Goal: Task Accomplishment & Management: Complete application form

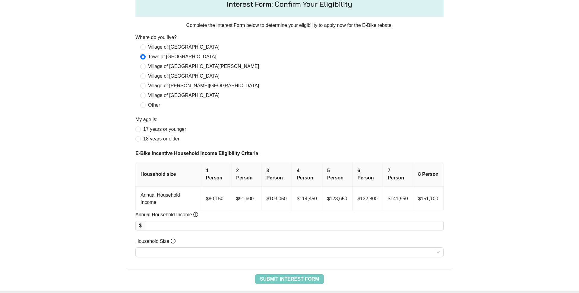
scroll to position [247, 0]
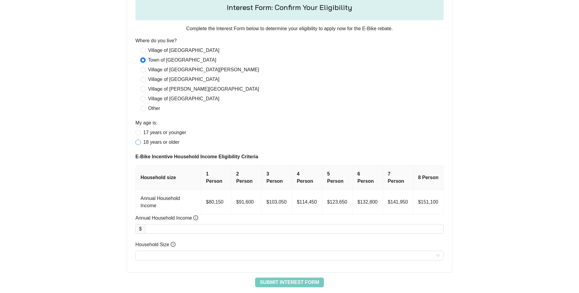
click at [148, 144] on span "18 years or older" at bounding box center [161, 141] width 41 height 7
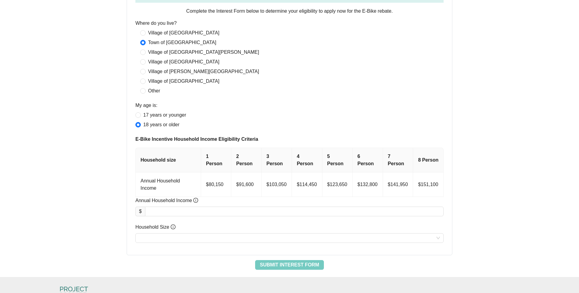
scroll to position [268, 0]
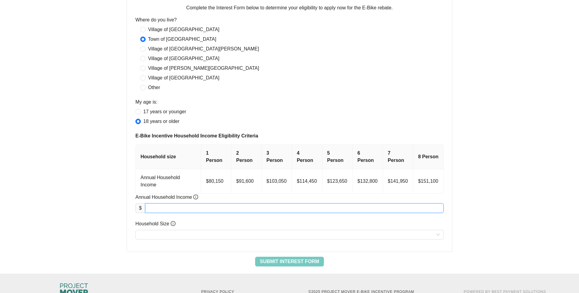
click at [176, 209] on input "Annual Household Income" at bounding box center [294, 207] width 298 height 9
type input "********"
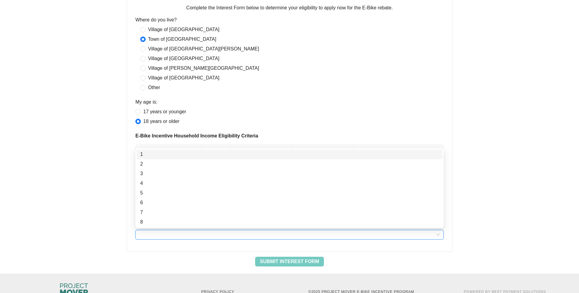
click at [243, 236] on input "Household Size" at bounding box center [289, 234] width 301 height 9
click at [148, 172] on div "3" at bounding box center [289, 173] width 299 height 7
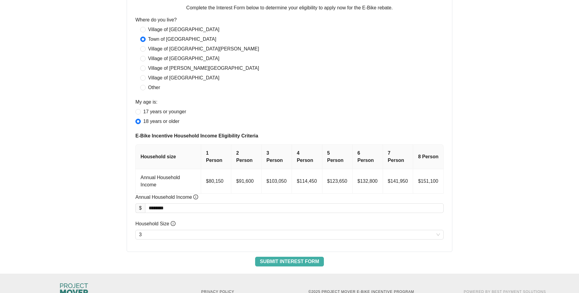
click at [271, 260] on span "Submit Interest Form" at bounding box center [289, 261] width 59 height 7
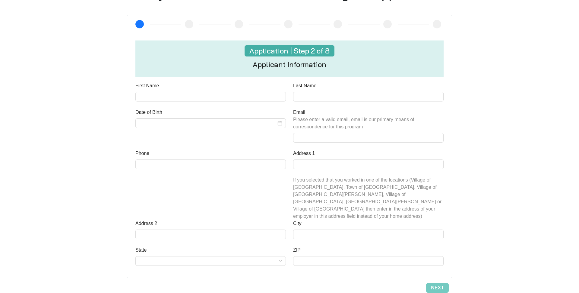
scroll to position [213, 0]
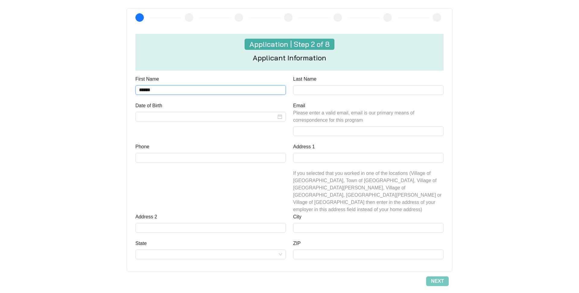
type input "******"
type input "*****"
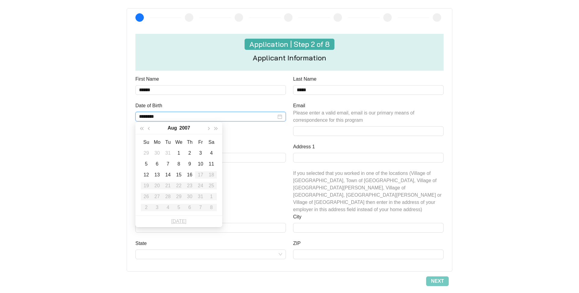
click at [183, 116] on input "********" at bounding box center [207, 116] width 137 height 7
type input "********"
drag, startPoint x: 258, startPoint y: 135, endPoint x: 267, endPoint y: 133, distance: 9.2
click at [258, 135] on div "Date of Birth" at bounding box center [211, 122] width 158 height 41
click at [283, 116] on div at bounding box center [210, 117] width 150 height 10
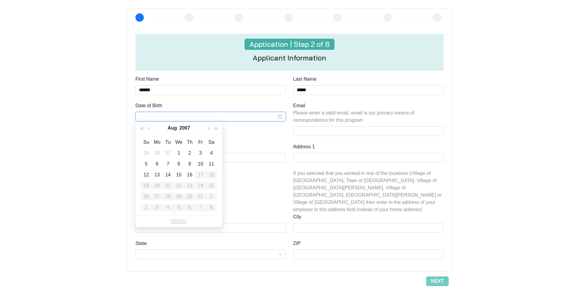
type input "*"
type input "**********"
click at [179, 154] on div "1" at bounding box center [178, 152] width 7 height 7
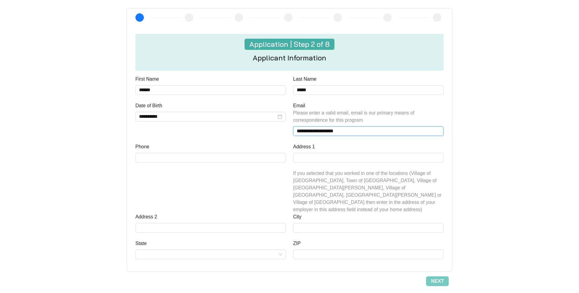
type input "**********"
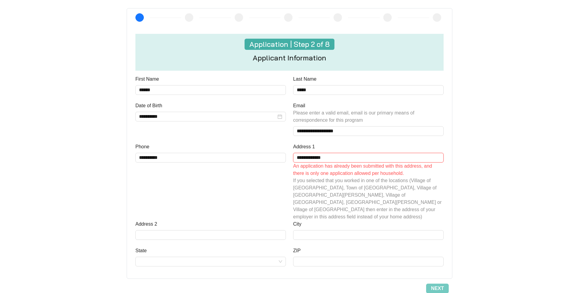
click at [374, 155] on input "**********" at bounding box center [368, 158] width 150 height 10
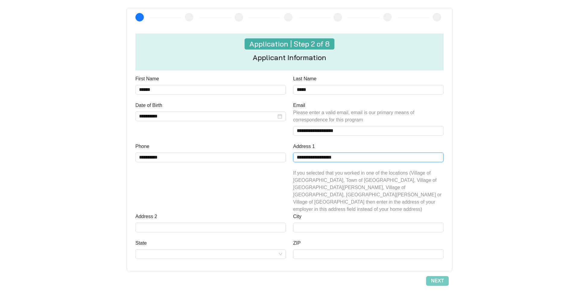
scroll to position [214, 0]
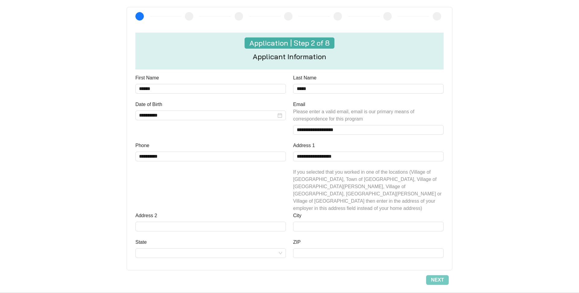
click at [257, 185] on div "**********" at bounding box center [211, 177] width 158 height 70
click at [360, 154] on input "**********" at bounding box center [368, 156] width 150 height 10
click at [251, 221] on input "Address 2" at bounding box center [210, 226] width 150 height 10
click at [349, 154] on input "**********" at bounding box center [368, 156] width 150 height 10
type input "**********"
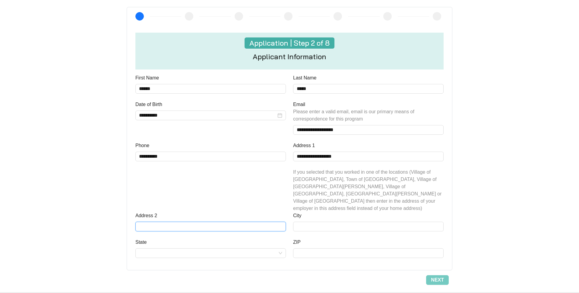
click at [195, 221] on input "Address 2" at bounding box center [210, 226] width 150 height 10
type input "********"
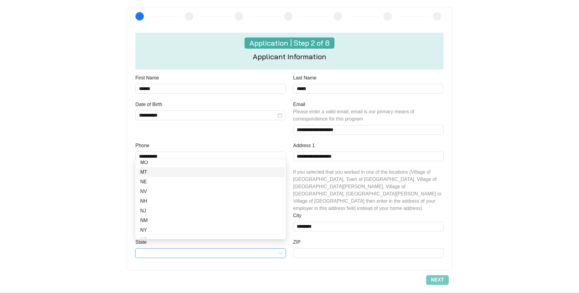
scroll to position [280, 0]
drag, startPoint x: 151, startPoint y: 193, endPoint x: 159, endPoint y: 192, distance: 7.9
click at [151, 193] on div "NY" at bounding box center [210, 193] width 141 height 7
click at [366, 156] on input "**********" at bounding box center [368, 156] width 150 height 10
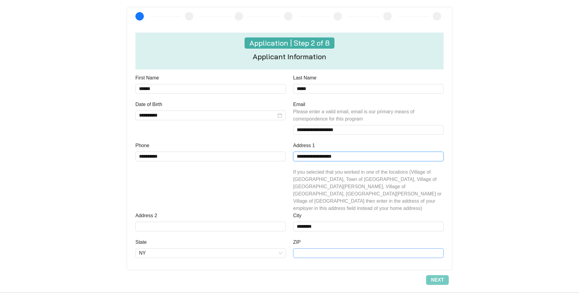
type input "**********"
type input "*****"
drag, startPoint x: 451, startPoint y: 277, endPoint x: 418, endPoint y: 267, distance: 34.5
click at [438, 274] on div "**********" at bounding box center [289, 53] width 398 height 476
click at [445, 275] on button "Next" at bounding box center [437, 280] width 23 height 10
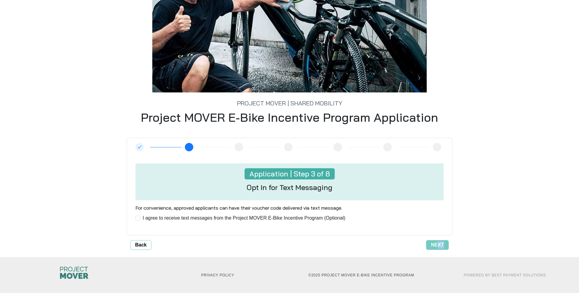
scroll to position [83, 0]
click at [441, 243] on span "Next" at bounding box center [437, 244] width 13 height 7
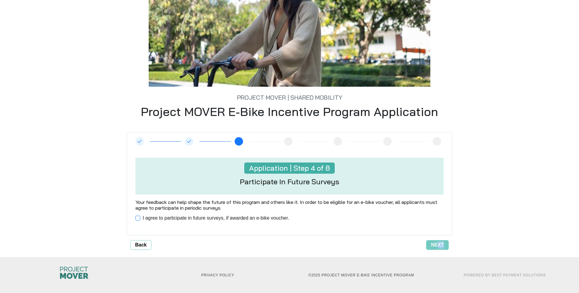
scroll to position [89, 0]
click at [141, 216] on span "I agree to participate in future surveys, if awarded an e-bike voucher." at bounding box center [215, 217] width 151 height 7
click at [436, 242] on span "Next" at bounding box center [437, 244] width 13 height 7
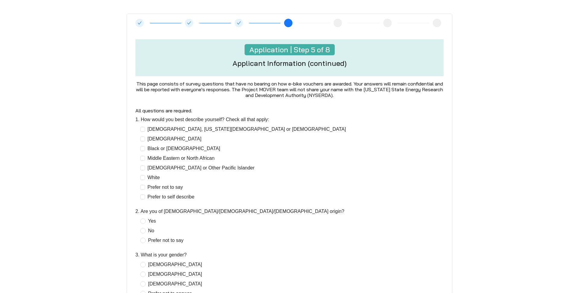
scroll to position [62, 0]
click at [153, 221] on span "Yes" at bounding box center [152, 220] width 13 height 7
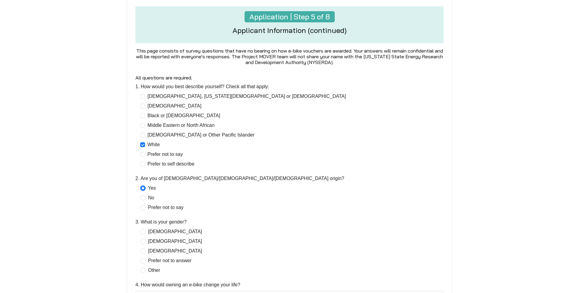
scroll to position [94, 0]
drag, startPoint x: 157, startPoint y: 225, endPoint x: 156, endPoint y: 231, distance: 6.1
click at [157, 226] on div "3. What is your gender?" at bounding box center [289, 223] width 308 height 10
drag, startPoint x: 156, startPoint y: 231, endPoint x: 188, endPoint y: 233, distance: 32.3
click at [155, 231] on span "[DEMOGRAPHIC_DATA]" at bounding box center [175, 231] width 59 height 7
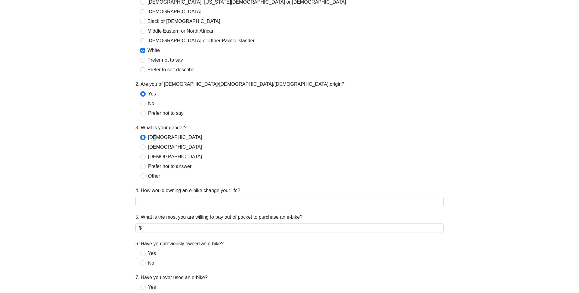
scroll to position [188, 0]
click at [176, 202] on input "4. How would owning an e-bike change your life?" at bounding box center [289, 201] width 308 height 10
type input "**********"
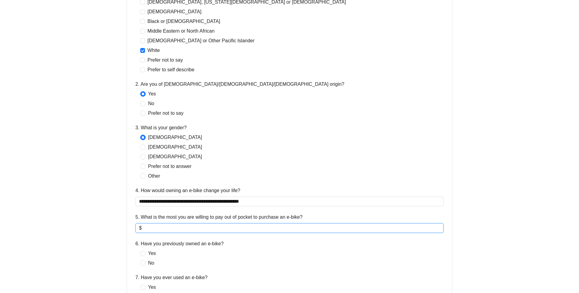
click at [177, 229] on input "5. What is the most you are willing to pay out of pocket to purchase an e-bike?" at bounding box center [291, 227] width 297 height 7
type input "***"
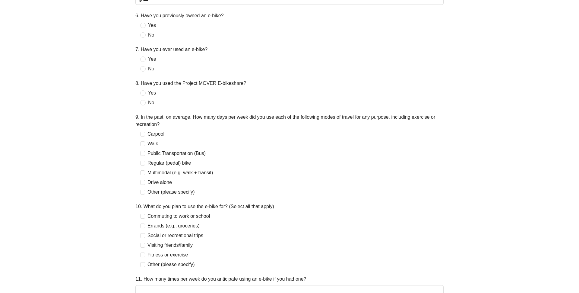
scroll to position [419, 0]
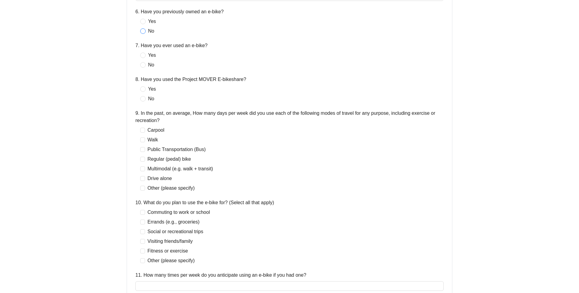
click at [144, 30] on span at bounding box center [142, 30] width 5 height 5
click at [146, 63] on span "No" at bounding box center [151, 64] width 11 height 7
click at [146, 98] on span "No" at bounding box center [151, 98] width 11 height 7
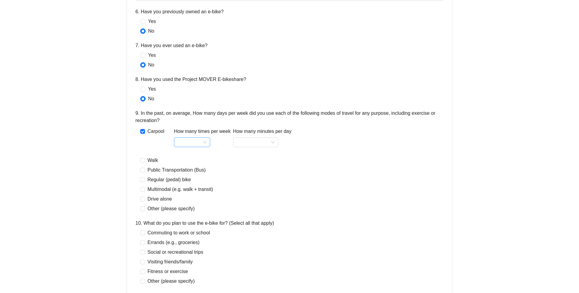
click at [208, 143] on div at bounding box center [192, 142] width 36 height 10
click at [151, 128] on span "Carpool" at bounding box center [156, 131] width 22 height 7
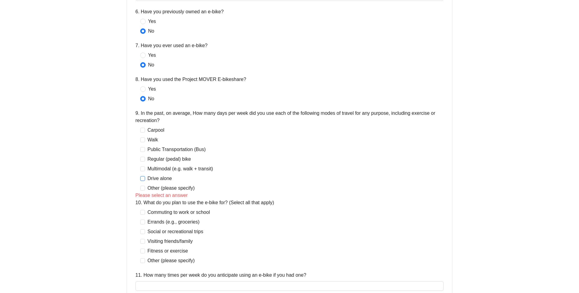
click at [159, 179] on span "Drive alone" at bounding box center [159, 178] width 29 height 7
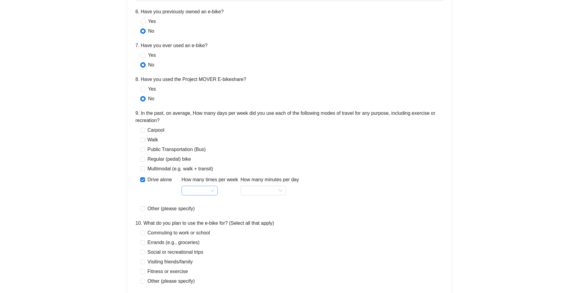
click at [212, 189] on input "How many times per week" at bounding box center [199, 190] width 29 height 9
click at [195, 260] on div "7" at bounding box center [199, 259] width 27 height 7
click at [268, 188] on input "How many minutes per day" at bounding box center [263, 190] width 38 height 9
click at [262, 233] on div "60+" at bounding box center [264, 230] width 36 height 7
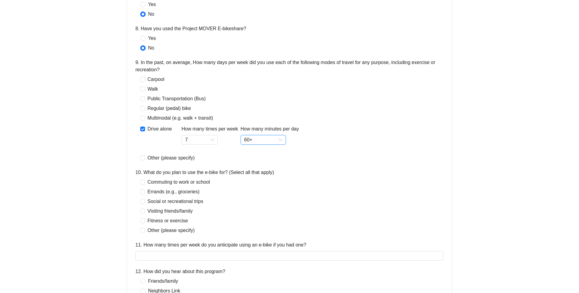
scroll to position [470, 0]
click at [160, 179] on span "Commuting to work or school" at bounding box center [178, 181] width 67 height 7
drag, startPoint x: 152, startPoint y: 190, endPoint x: 150, endPoint y: 198, distance: 7.5
click at [152, 191] on span "Errands (e.g., groceries)" at bounding box center [173, 191] width 57 height 7
click at [150, 200] on span "Social or recreational trips" at bounding box center [175, 201] width 61 height 7
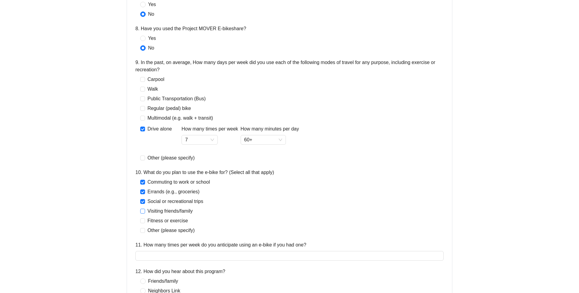
click at [151, 211] on span "Visiting friends/family" at bounding box center [170, 210] width 50 height 7
click at [153, 223] on span "Fitness or exercise" at bounding box center [167, 220] width 45 height 7
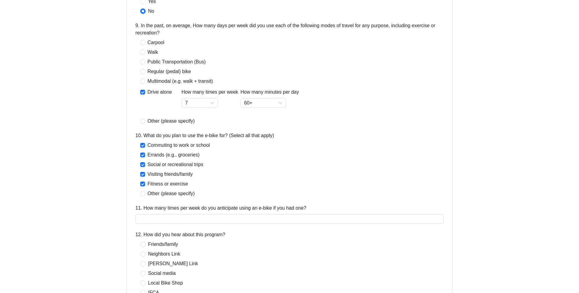
scroll to position [507, 0]
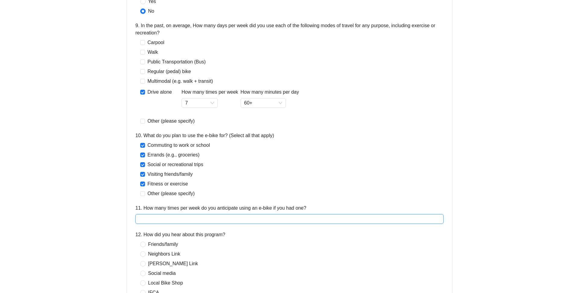
click at [185, 218] on input "11. How many times per week do you anticipate using an e-bike if you had one?" at bounding box center [289, 219] width 308 height 10
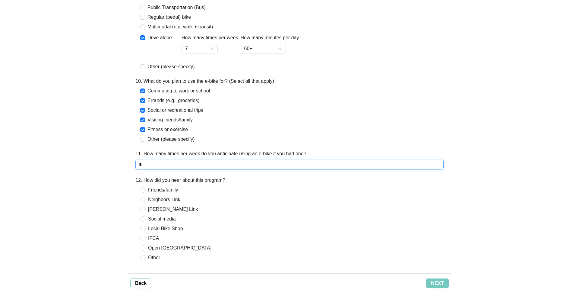
scroll to position [562, 0]
type input "*"
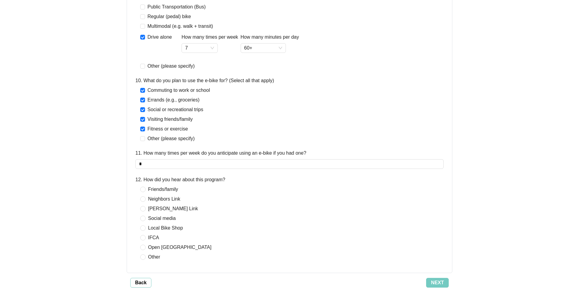
click at [242, 213] on div "Friends/family Neighbors Link [PERSON_NAME] Link Social media Local Bike Shop I…" at bounding box center [289, 222] width 308 height 75
click at [179, 192] on span "Friends/family" at bounding box center [163, 188] width 35 height 7
click at [169, 229] on span "Local Bike Shop" at bounding box center [166, 227] width 40 height 7
click at [431, 283] on span "Next" at bounding box center [437, 282] width 13 height 7
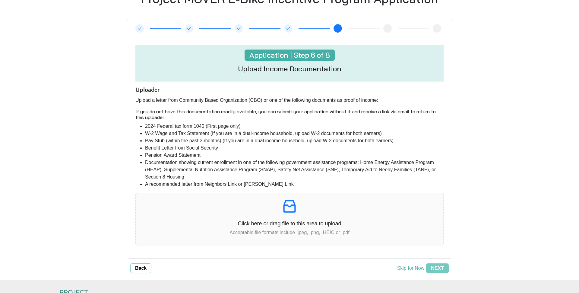
scroll to position [56, 0]
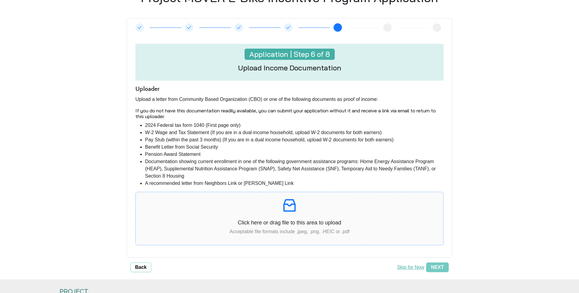
click at [267, 218] on p "Click here or drag file to this area to upload" at bounding box center [290, 222] width 308 height 8
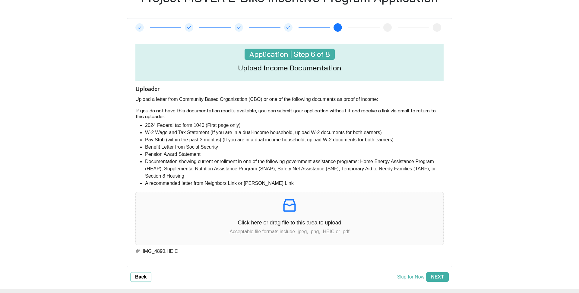
click at [445, 277] on button "Next" at bounding box center [437, 277] width 23 height 10
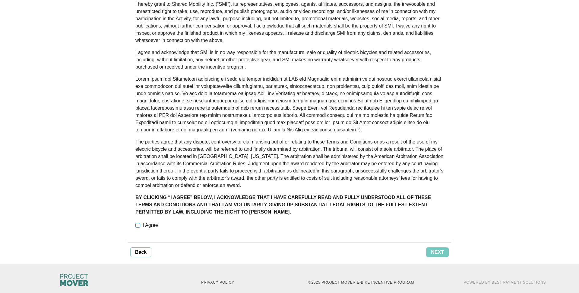
scroll to position [397, 0]
click at [150, 222] on span "I Agree" at bounding box center [150, 225] width 20 height 7
click at [438, 249] on span "Next" at bounding box center [437, 252] width 13 height 7
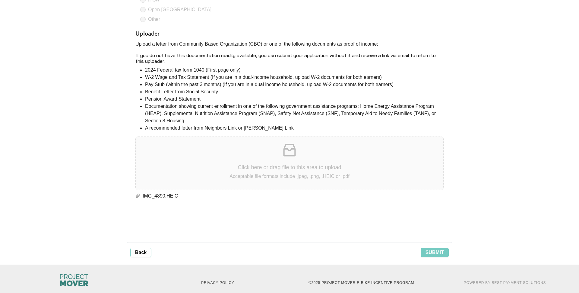
scroll to position [1210, 0]
click at [442, 249] on span "Submit" at bounding box center [435, 252] width 18 height 7
click at [214, 153] on div "Click here or drag file to this area to upload Acceptable file formats include …" at bounding box center [290, 163] width 308 height 43
click at [435, 249] on span "Submit" at bounding box center [435, 252] width 18 height 7
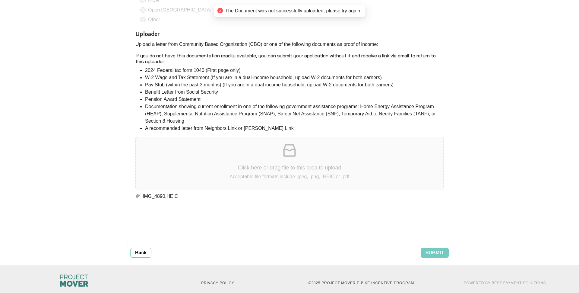
click at [281, 151] on div "Click here or drag file to this area to upload Acceptable file formats include …" at bounding box center [290, 163] width 308 height 43
click at [145, 249] on span "Back" at bounding box center [140, 252] width 11 height 7
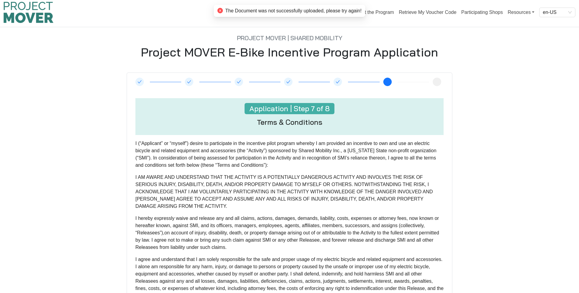
scroll to position [0, 0]
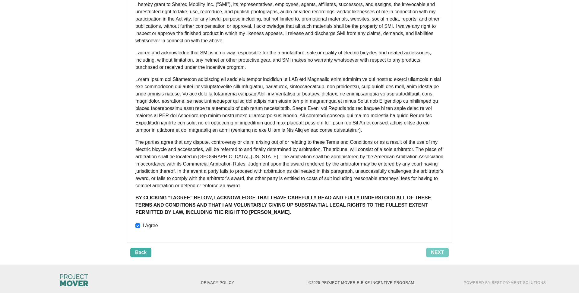
click at [144, 249] on span "Back" at bounding box center [140, 252] width 11 height 7
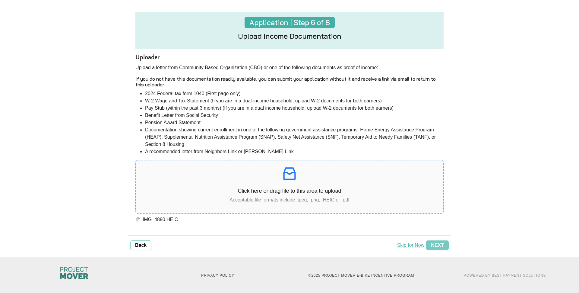
click at [227, 197] on p "Acceptable file formats include .jpeg, .png, .HEIC or .pdf" at bounding box center [290, 199] width 308 height 7
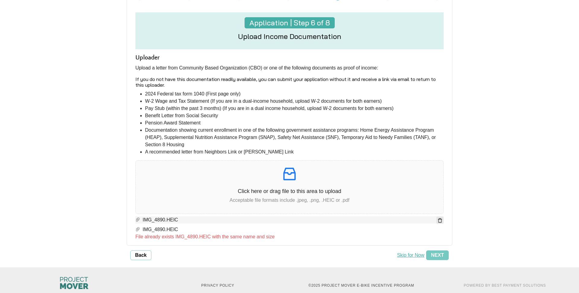
click at [442, 219] on button "button" at bounding box center [439, 219] width 7 height 7
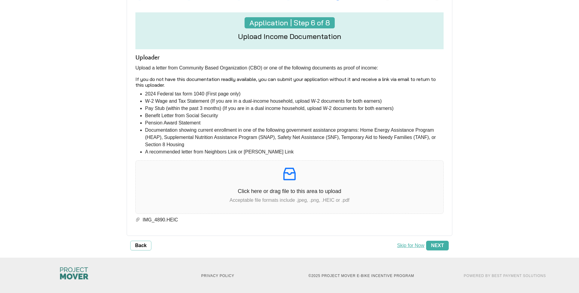
click at [437, 242] on span "Next" at bounding box center [437, 245] width 13 height 7
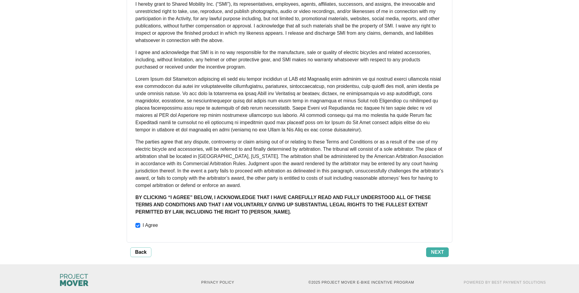
scroll to position [397, 0]
click at [434, 249] on span "Next" at bounding box center [437, 252] width 13 height 7
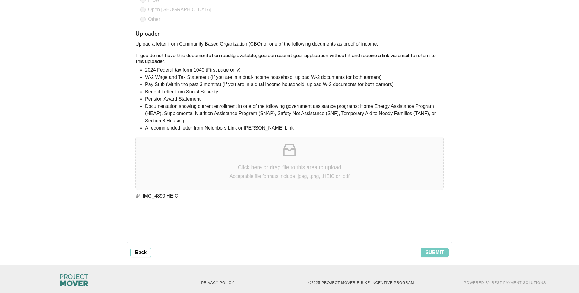
scroll to position [1210, 0]
click at [428, 249] on span "Submit" at bounding box center [435, 252] width 18 height 7
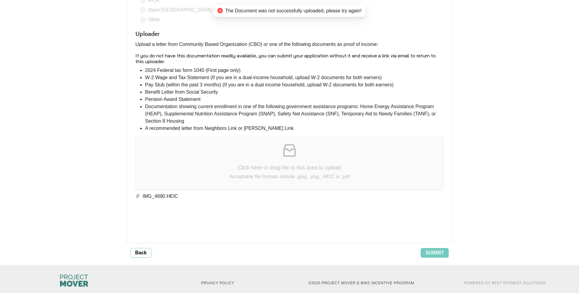
drag, startPoint x: 239, startPoint y: 189, endPoint x: 224, endPoint y: 179, distance: 17.7
click at [238, 192] on span "IMG_4890.HEIC" at bounding box center [291, 195] width 303 height 7
click at [221, 175] on div "Click here or drag file to this area to upload Acceptable file formats include …" at bounding box center [290, 163] width 308 height 43
drag, startPoint x: 149, startPoint y: 193, endPoint x: 155, endPoint y: 185, distance: 9.7
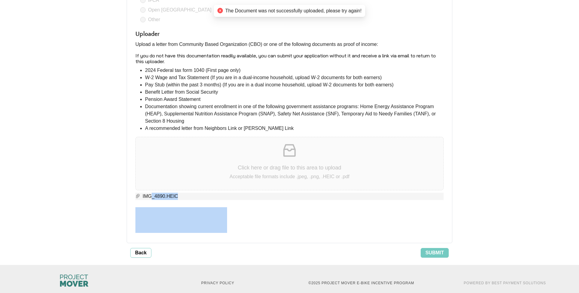
click at [155, 192] on span "IMG_4890.HEIC" at bounding box center [291, 195] width 303 height 7
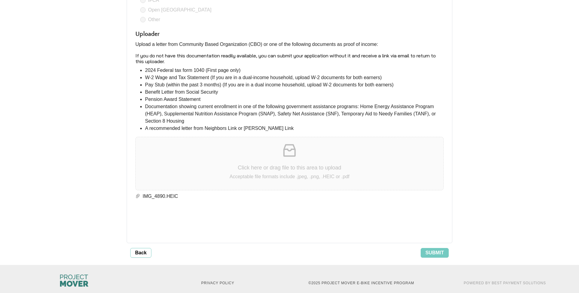
click at [141, 249] on button "Back" at bounding box center [140, 253] width 21 height 10
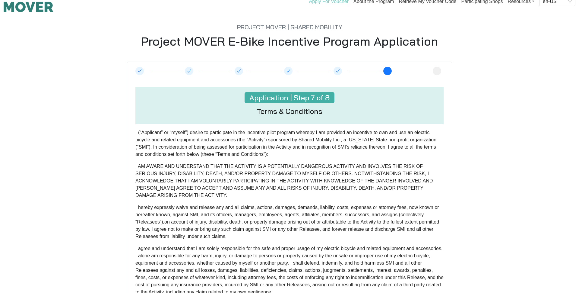
scroll to position [0, 0]
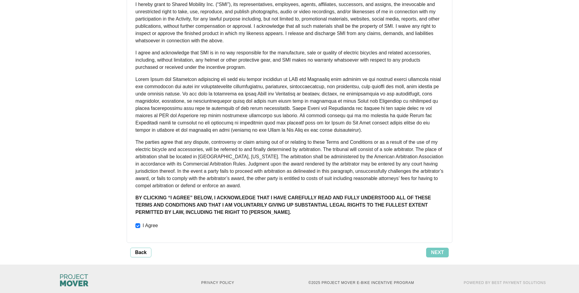
click at [143, 249] on span "Back" at bounding box center [140, 252] width 11 height 7
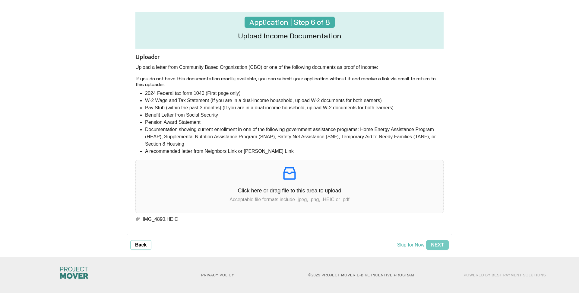
scroll to position [88, 0]
drag, startPoint x: 167, startPoint y: 214, endPoint x: 167, endPoint y: 218, distance: 4.5
click at [167, 216] on div "IMG_4890.HEIC" at bounding box center [289, 218] width 308 height 10
click at [167, 218] on span "IMG_4890.HEIC" at bounding box center [288, 219] width 296 height 7
drag, startPoint x: 179, startPoint y: 215, endPoint x: 227, endPoint y: 190, distance: 54.2
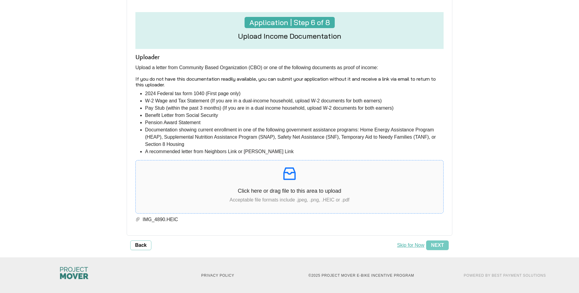
click at [186, 213] on div "IMG_4890.HEIC" at bounding box center [289, 218] width 308 height 10
click at [228, 190] on p "Click here or drag file to this area to upload" at bounding box center [290, 191] width 308 height 8
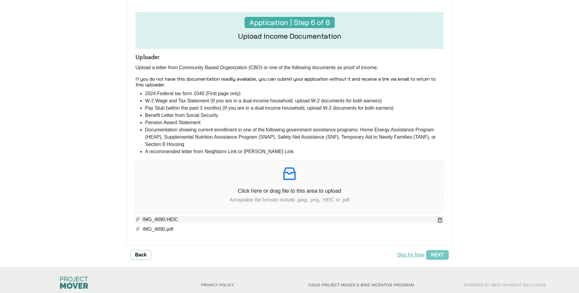
click at [440, 220] on icon "delete" at bounding box center [440, 219] width 5 height 5
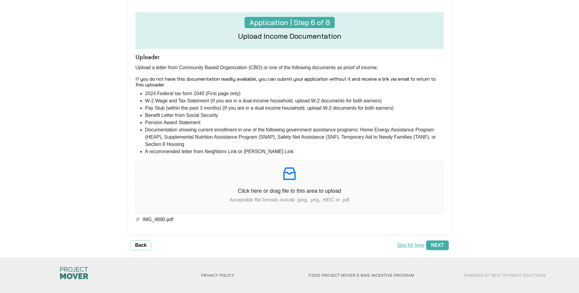
click at [441, 244] on span "Next" at bounding box center [437, 244] width 13 height 7
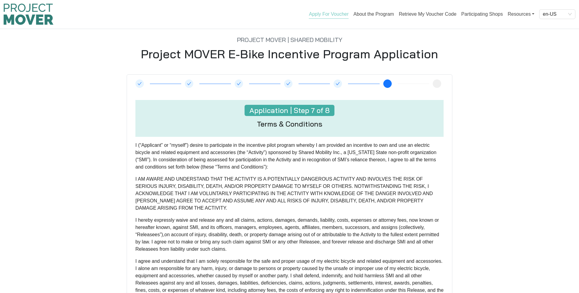
scroll to position [0, 0]
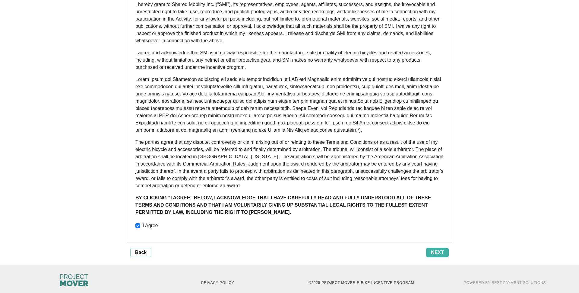
click at [440, 249] on span "Next" at bounding box center [437, 252] width 13 height 7
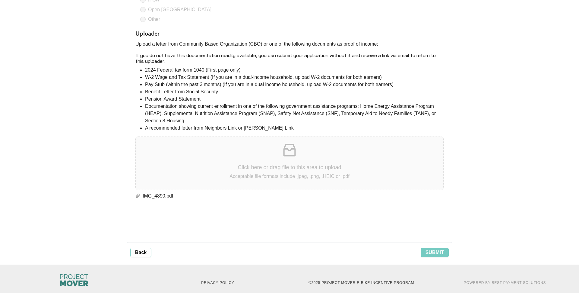
scroll to position [1210, 0]
click at [441, 249] on span "Submit" at bounding box center [435, 252] width 18 height 7
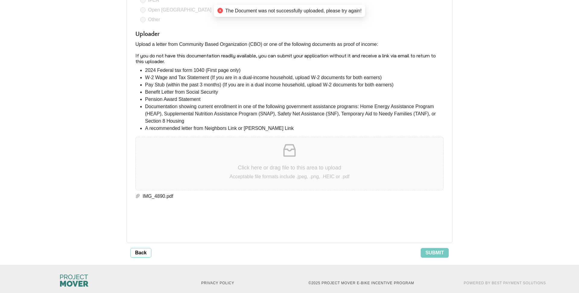
click at [274, 163] on p "Click here or drag file to this area to upload" at bounding box center [290, 167] width 308 height 8
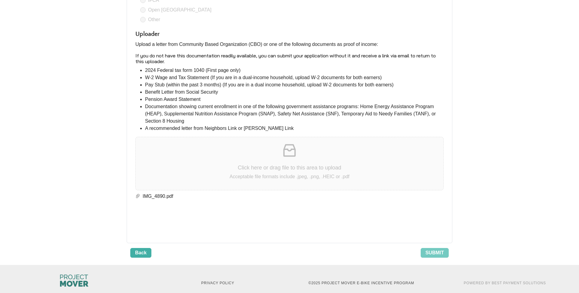
click at [137, 249] on span "Back" at bounding box center [140, 252] width 11 height 7
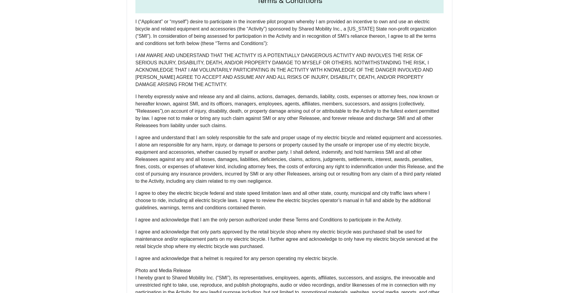
scroll to position [0, 0]
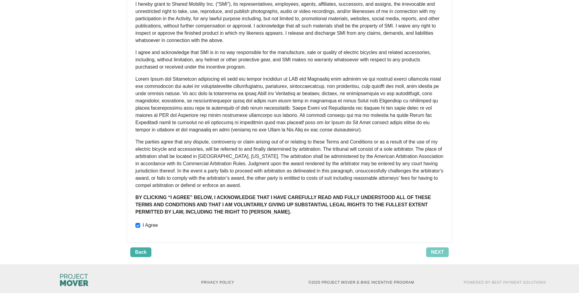
click at [142, 248] on span "Back" at bounding box center [140, 251] width 11 height 7
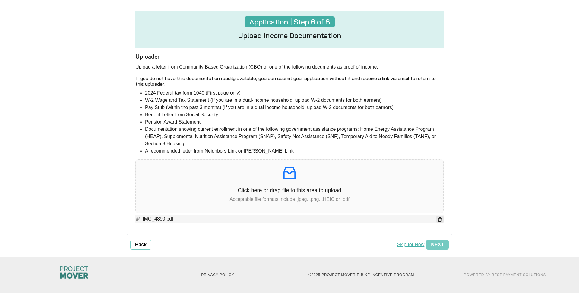
click at [439, 217] on icon "delete" at bounding box center [440, 219] width 4 height 4
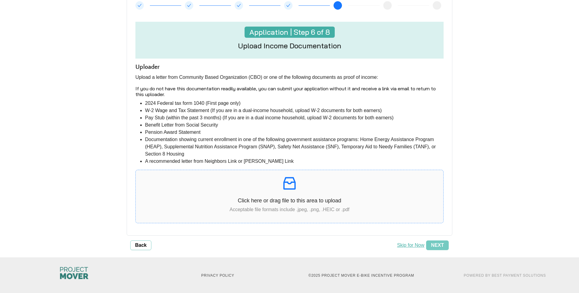
scroll to position [78, 0]
click at [262, 202] on p "Click here or drag file to this area to upload" at bounding box center [290, 200] width 308 height 8
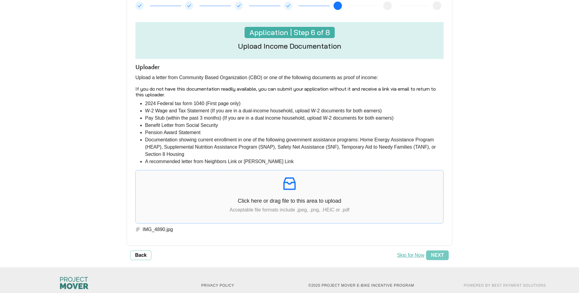
click at [302, 207] on p "Acceptable file formats include .jpeg, .png, .HEIC or .pdf" at bounding box center [290, 209] width 308 height 7
click at [437, 252] on span "Next" at bounding box center [437, 254] width 13 height 7
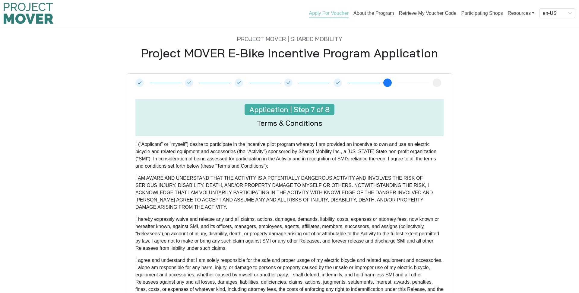
scroll to position [0, 0]
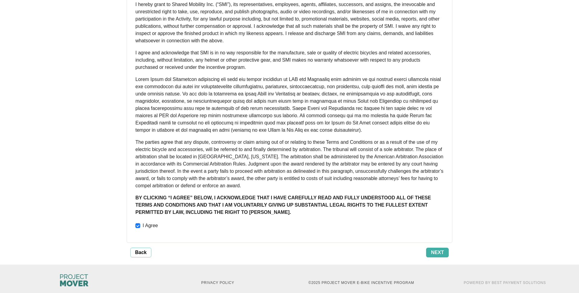
click at [435, 249] on span "Next" at bounding box center [437, 252] width 13 height 7
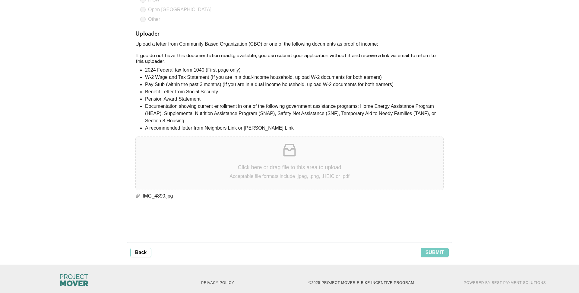
scroll to position [1210, 0]
click at [445, 248] on button "Submit" at bounding box center [435, 253] width 28 height 10
click at [136, 249] on span "Back" at bounding box center [140, 252] width 11 height 7
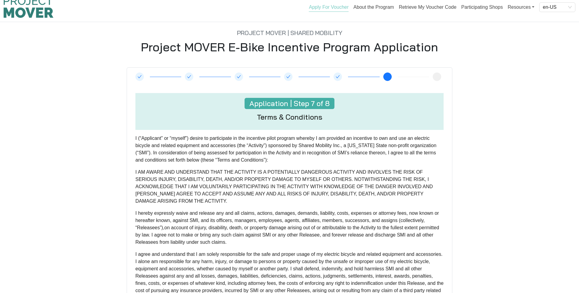
scroll to position [0, 0]
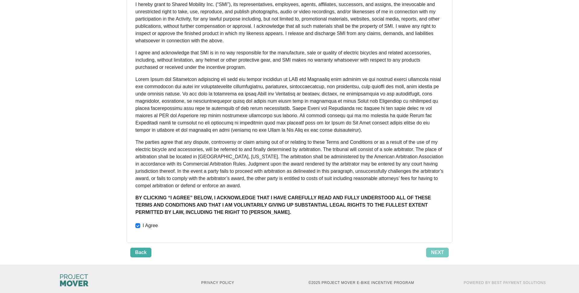
click at [139, 247] on button "Back" at bounding box center [140, 252] width 21 height 10
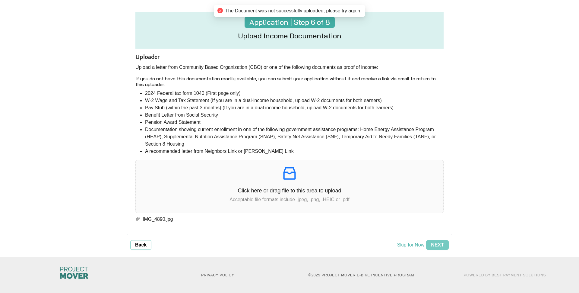
scroll to position [88, 0]
click at [416, 244] on button "Skip for Now" at bounding box center [410, 245] width 31 height 10
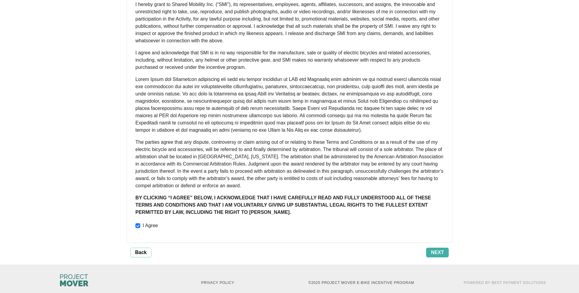
click at [434, 249] on span "Next" at bounding box center [437, 252] width 13 height 7
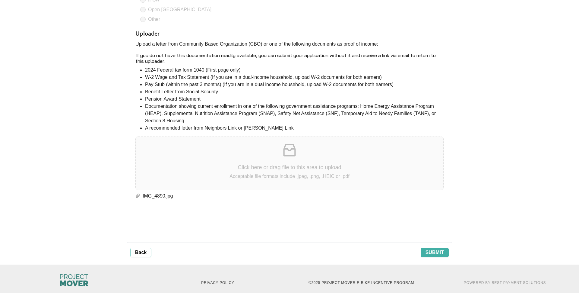
scroll to position [1210, 0]
click at [438, 249] on span "Submit" at bounding box center [435, 252] width 18 height 7
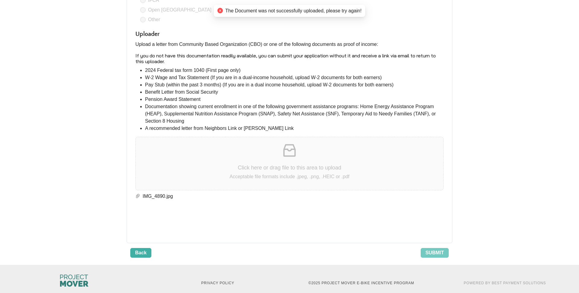
click at [143, 249] on span "Back" at bounding box center [140, 252] width 11 height 7
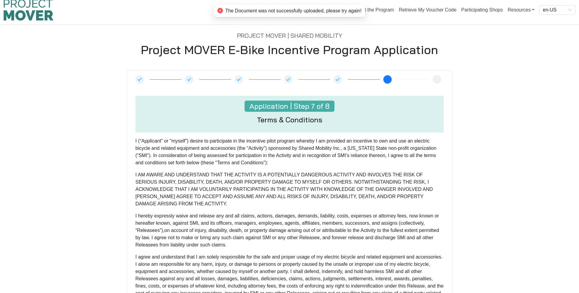
scroll to position [0, 0]
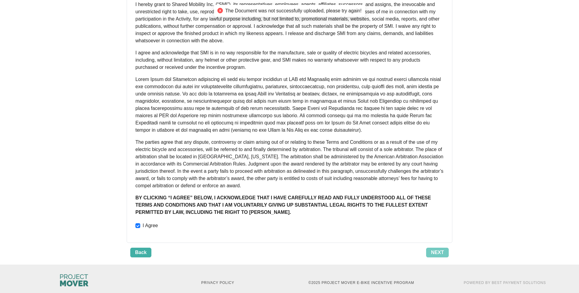
click at [144, 249] on span "Back" at bounding box center [140, 252] width 11 height 7
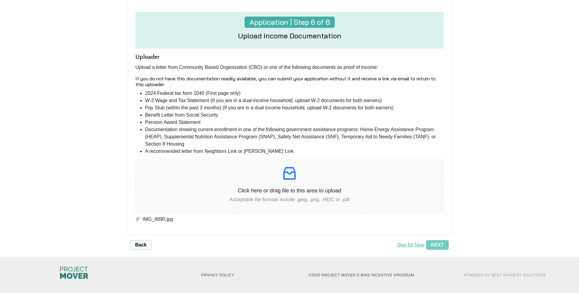
scroll to position [88, 0]
click at [440, 220] on icon "delete" at bounding box center [440, 219] width 5 height 5
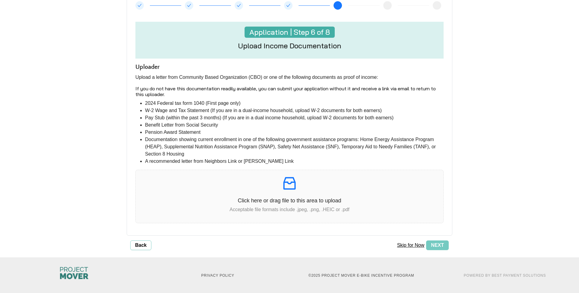
click at [410, 246] on button "Skip for Now" at bounding box center [410, 245] width 31 height 10
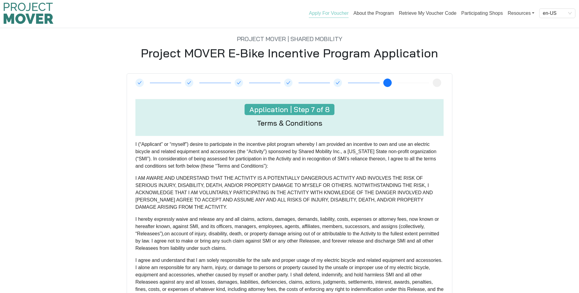
scroll to position [0, 0]
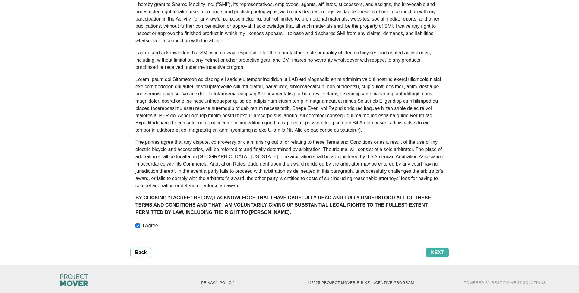
click at [434, 249] on span "Next" at bounding box center [437, 252] width 13 height 7
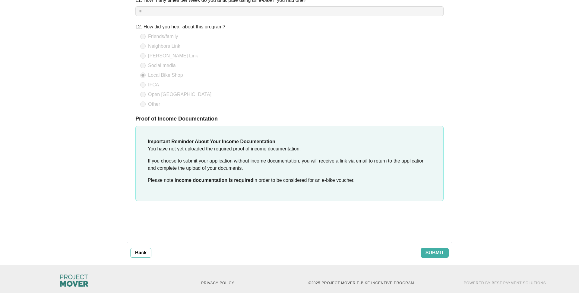
scroll to position [1126, 1]
click at [438, 249] on span "Submit" at bounding box center [435, 252] width 18 height 7
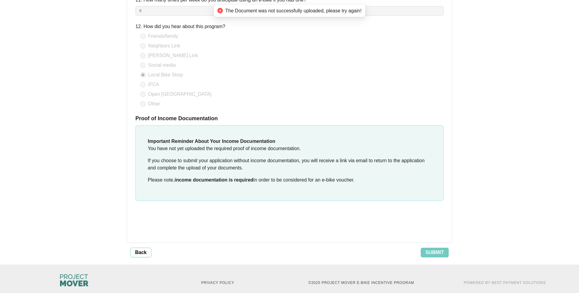
scroll to position [1126, 0]
click at [432, 249] on span "Submit" at bounding box center [435, 252] width 18 height 7
click at [435, 249] on span "Submit" at bounding box center [435, 252] width 18 height 7
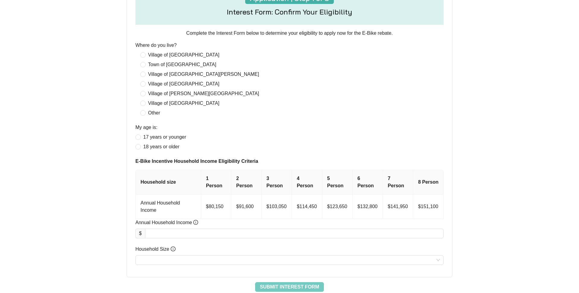
scroll to position [198, 0]
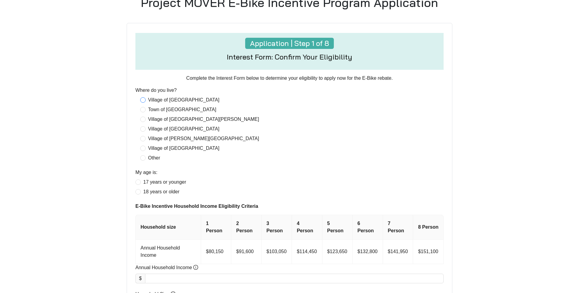
click at [160, 101] on span "Village of [GEOGRAPHIC_DATA]" at bounding box center [184, 99] width 76 height 7
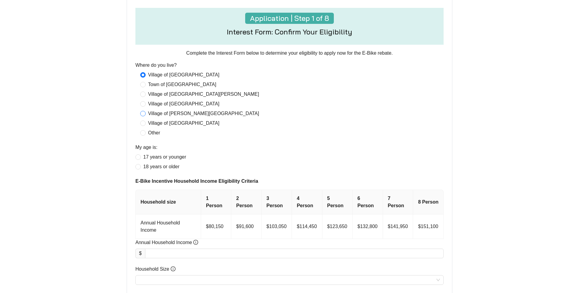
scroll to position [229, 0]
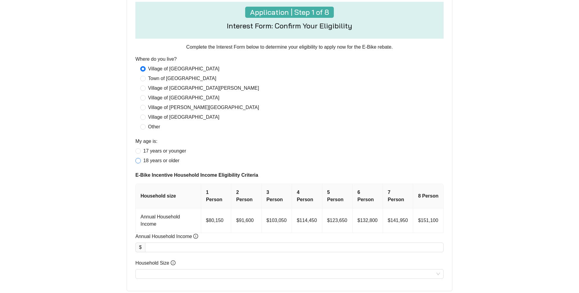
click at [146, 160] on span "18 years or older" at bounding box center [161, 160] width 41 height 7
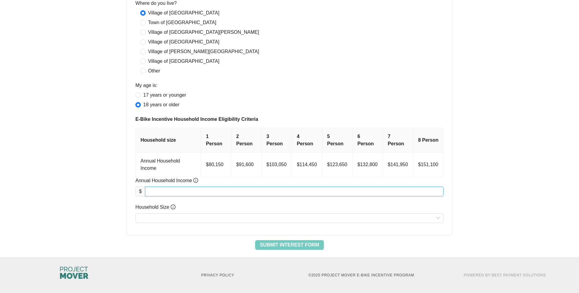
click at [182, 188] on input "Annual Household Income" at bounding box center [294, 191] width 298 height 9
type input "********"
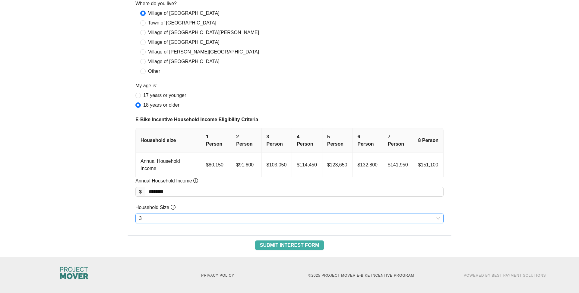
click at [275, 249] on button "Submit Interest Form" at bounding box center [289, 245] width 69 height 10
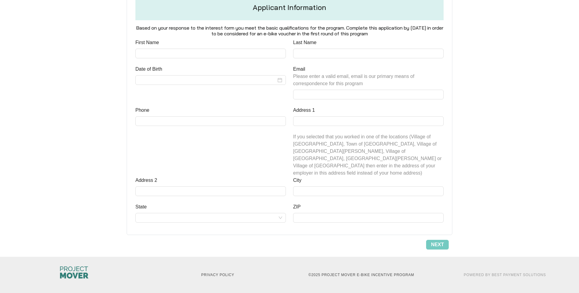
scroll to position [252, 0]
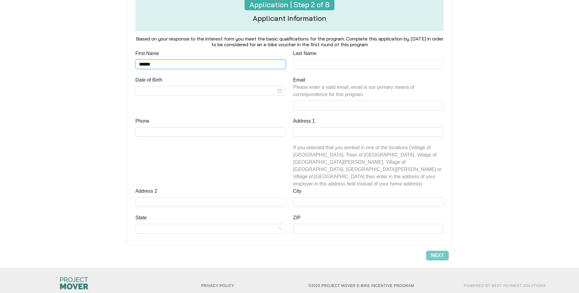
type input "******"
type input "*****"
type input "**********"
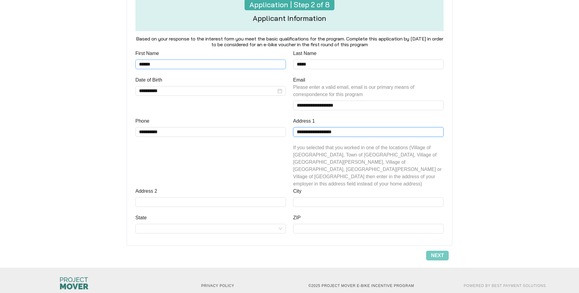
type input "**********"
type input "*"
type input "********"
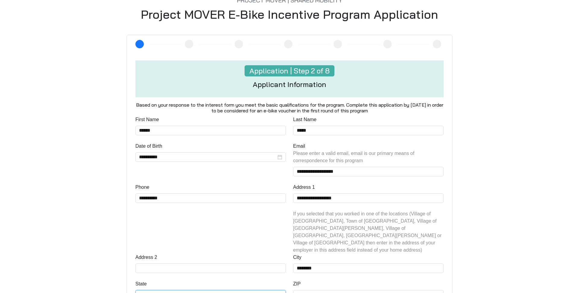
scroll to position [195, 0]
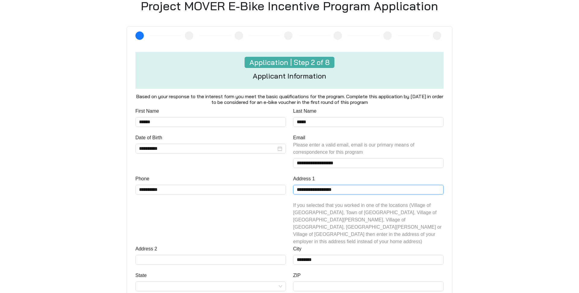
drag, startPoint x: 344, startPoint y: 187, endPoint x: 290, endPoint y: 187, distance: 54.9
click at [290, 187] on div "**********" at bounding box center [369, 210] width 158 height 70
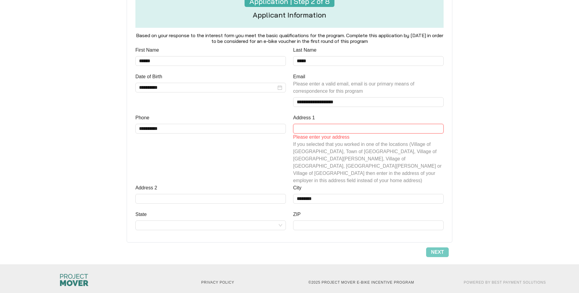
scroll to position [255, 0]
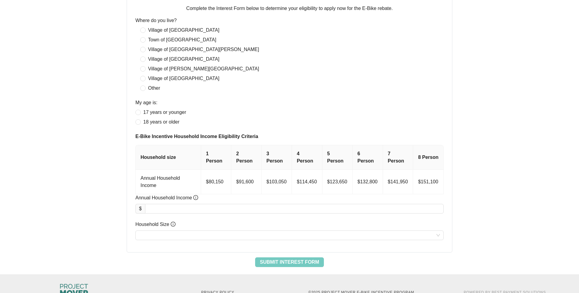
scroll to position [260, 0]
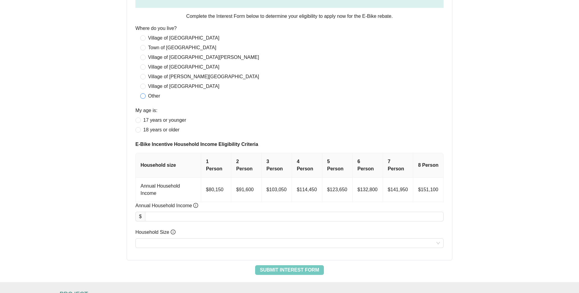
click at [147, 94] on span "Other" at bounding box center [154, 95] width 17 height 7
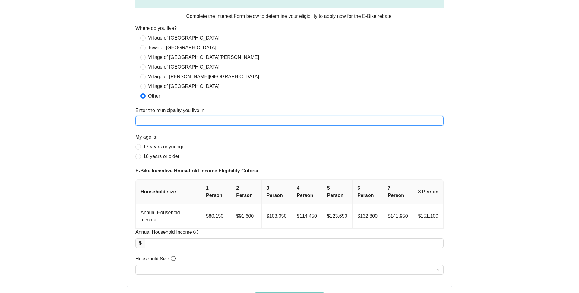
click at [176, 119] on input "Enter the municipality you live in" at bounding box center [289, 121] width 308 height 10
click at [162, 39] on span "Village of [GEOGRAPHIC_DATA]" at bounding box center [184, 37] width 76 height 7
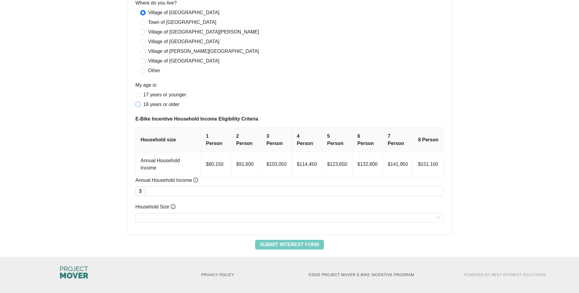
scroll to position [284, 0]
click at [160, 105] on span "18 years or older" at bounding box center [161, 104] width 41 height 7
click at [174, 191] on input "Annual Household Income" at bounding box center [294, 191] width 298 height 9
type input "********"
click at [285, 244] on span "Submit Interest Form" at bounding box center [289, 244] width 59 height 7
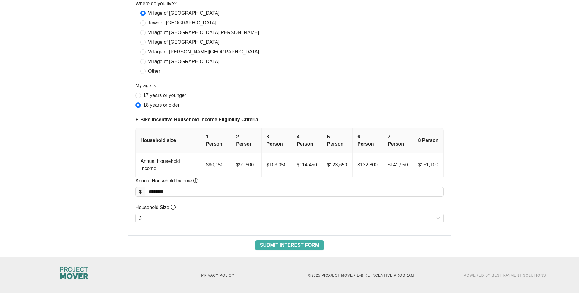
scroll to position [252, 0]
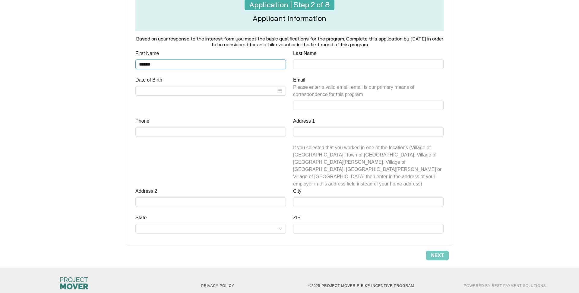
type input "******"
type input "*****"
type input "**********"
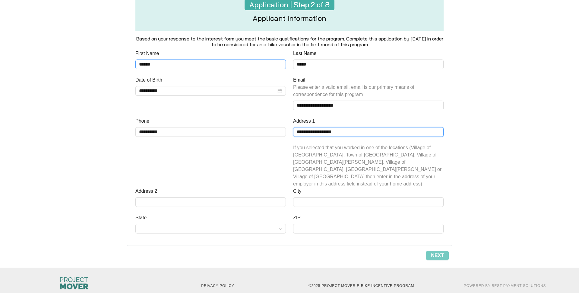
type input "**********"
type input "*"
click at [161, 197] on input "*" at bounding box center [210, 202] width 150 height 10
type input "********"
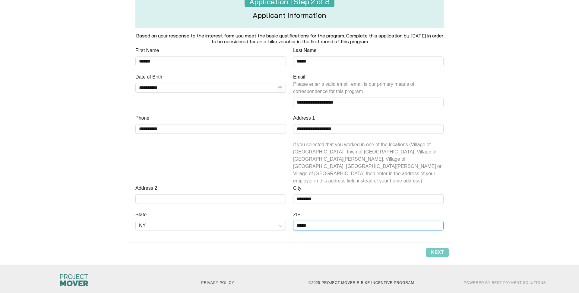
scroll to position [255, 0]
type input "*****"
drag, startPoint x: 451, startPoint y: 239, endPoint x: 443, endPoint y: 242, distance: 8.8
click at [446, 242] on div "**********" at bounding box center [290, 111] width 326 height 291
click at [436, 249] on span "Next" at bounding box center [437, 252] width 13 height 7
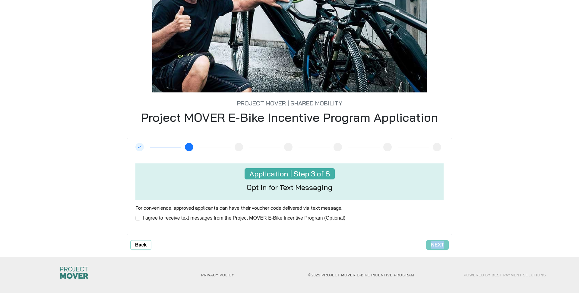
scroll to position [83, 0]
click at [148, 219] on span "I agree to receive text messages from the Project MOVER E-Bike Incentive Progra…" at bounding box center [243, 217] width 207 height 7
drag, startPoint x: 437, startPoint y: 241, endPoint x: 429, endPoint y: 241, distance: 7.8
click at [437, 241] on span "Next" at bounding box center [437, 244] width 13 height 7
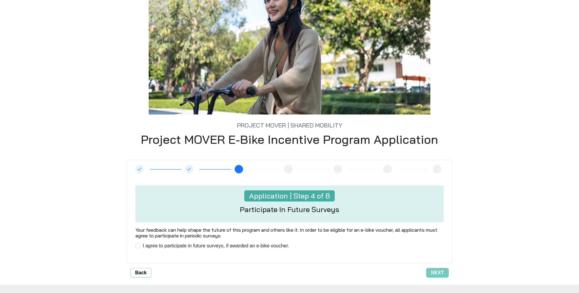
scroll to position [61, 0]
click at [191, 244] on span "I agree to participate in future surveys, if awarded an e-bike voucher." at bounding box center [215, 245] width 151 height 7
click at [431, 272] on span "Next" at bounding box center [437, 272] width 13 height 7
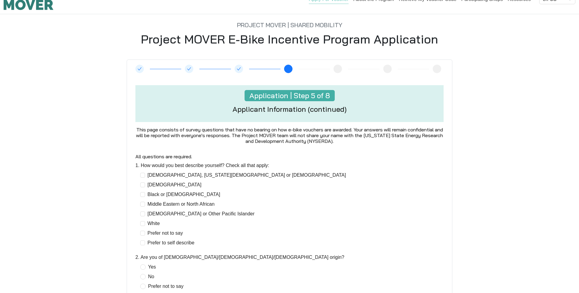
scroll to position [25, 0]
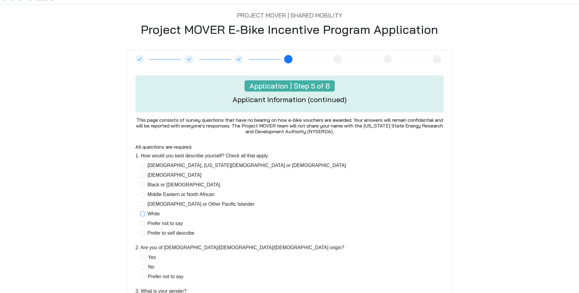
click at [147, 214] on span "White" at bounding box center [153, 213] width 17 height 7
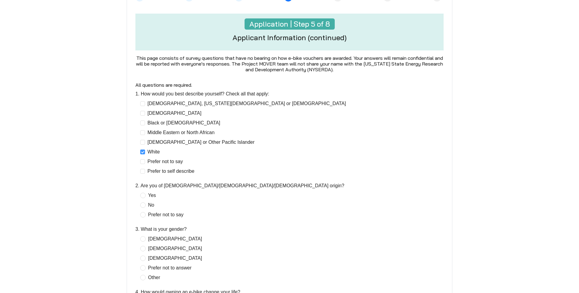
scroll to position [112, 0]
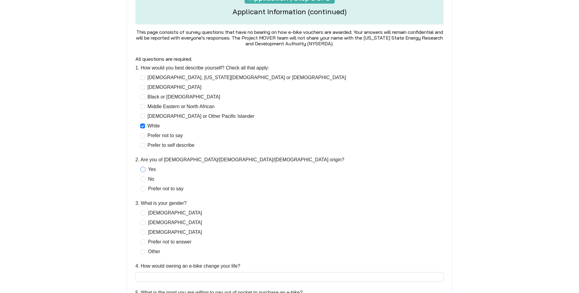
click at [148, 167] on span "Yes" at bounding box center [152, 169] width 13 height 7
click at [151, 211] on span "[DEMOGRAPHIC_DATA]" at bounding box center [175, 212] width 59 height 7
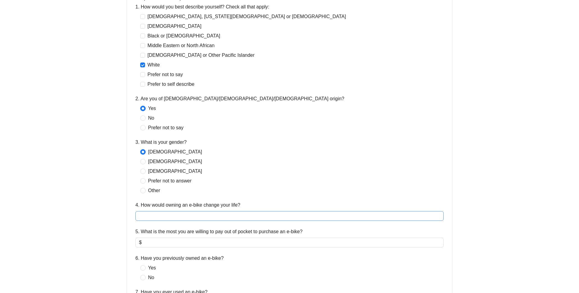
scroll to position [179, 0]
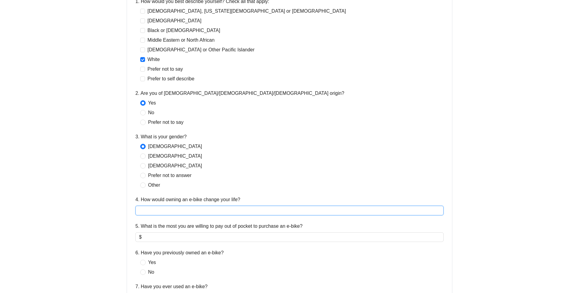
click at [187, 208] on input "4. How would owning an e-bike change your life?" at bounding box center [289, 210] width 308 height 10
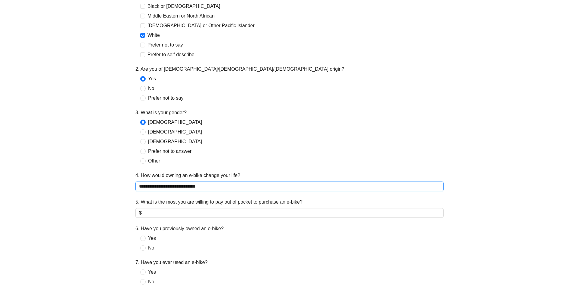
scroll to position [203, 0]
type input "**********"
click at [180, 213] on input "5. What is the most you are willing to pay out of pocket to purchase an e-bike?" at bounding box center [291, 212] width 297 height 7
click at [202, 208] on span "$ *****" at bounding box center [289, 213] width 308 height 10
type input "***"
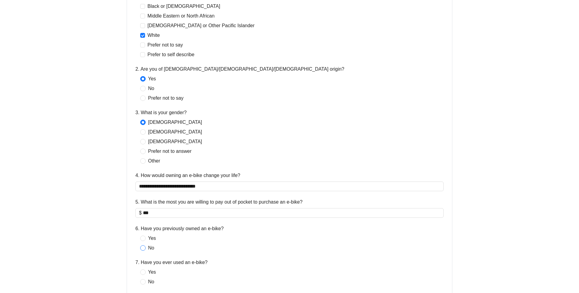
drag, startPoint x: 147, startPoint y: 246, endPoint x: 150, endPoint y: 245, distance: 3.4
click at [148, 246] on span "No" at bounding box center [151, 247] width 11 height 7
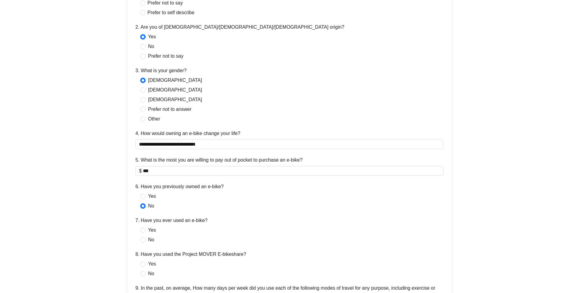
scroll to position [245, 0]
drag, startPoint x: 146, startPoint y: 233, endPoint x: 148, endPoint y: 230, distance: 3.6
click at [146, 233] on div "Yes No" at bounding box center [150, 234] width 21 height 17
click at [149, 229] on span "Yes" at bounding box center [152, 229] width 13 height 7
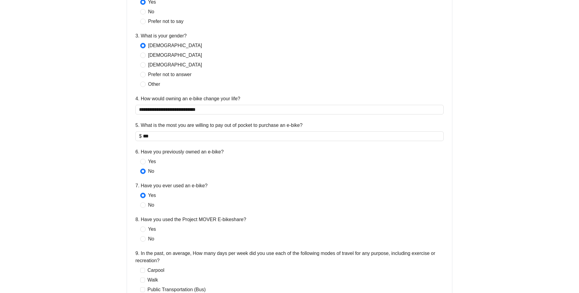
scroll to position [287, 0]
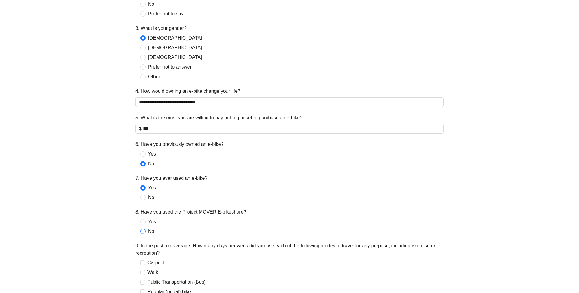
click at [145, 229] on span at bounding box center [142, 230] width 5 height 5
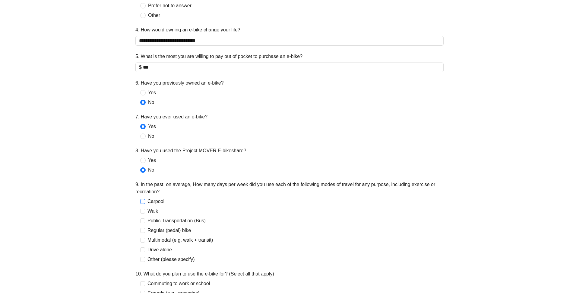
scroll to position [0, 0]
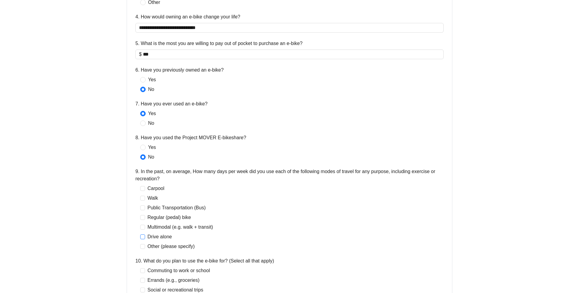
click at [156, 237] on span "Drive alone" at bounding box center [159, 236] width 29 height 7
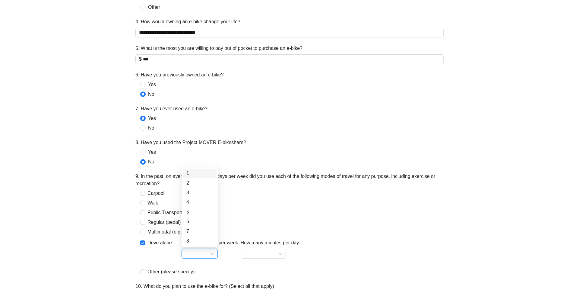
click at [213, 255] on input "How many times per week" at bounding box center [199, 253] width 29 height 9
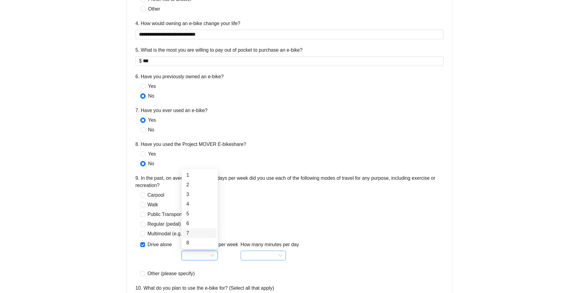
drag, startPoint x: 196, startPoint y: 235, endPoint x: 249, endPoint y: 258, distance: 57.1
click at [197, 235] on div "7" at bounding box center [199, 232] width 27 height 7
click at [268, 256] on input "How many minutes per day" at bounding box center [263, 255] width 38 height 9
drag, startPoint x: 261, startPoint y: 244, endPoint x: 250, endPoint y: 245, distance: 11.2
click at [261, 244] on div "60+" at bounding box center [264, 242] width 36 height 7
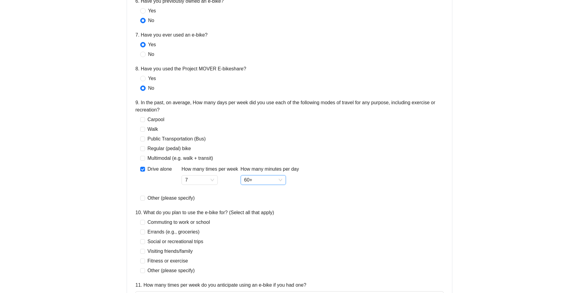
click at [167, 225] on div "Commuting to work or school Errands (e.g., groceries) Social or recreational tr…" at bounding box center [176, 245] width 72 height 55
drag, startPoint x: 167, startPoint y: 233, endPoint x: 166, endPoint y: 227, distance: 6.1
click at [166, 232] on span "Errands (e.g., groceries)" at bounding box center [173, 231] width 57 height 7
click at [166, 220] on span "Commuting to work or school" at bounding box center [178, 221] width 67 height 7
drag, startPoint x: 160, startPoint y: 241, endPoint x: 157, endPoint y: 252, distance: 11.2
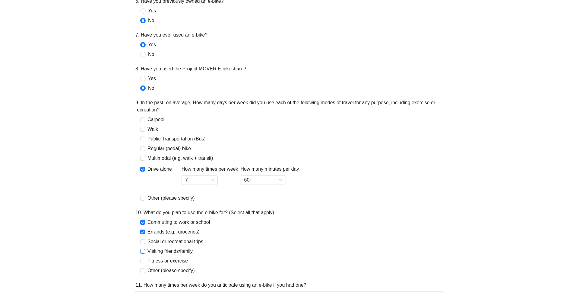
click at [159, 245] on div "Commuting to work or school Errands (e.g., groceries) Social or recreational tr…" at bounding box center [176, 245] width 72 height 55
click at [157, 252] on span "Visiting friends/family" at bounding box center [170, 250] width 50 height 7
click at [157, 261] on span "Fitness or exercise" at bounding box center [167, 260] width 45 height 7
drag, startPoint x: 160, startPoint y: 240, endPoint x: 160, endPoint y: 252, distance: 12.1
click at [160, 240] on span "Social or recreational trips" at bounding box center [175, 241] width 61 height 7
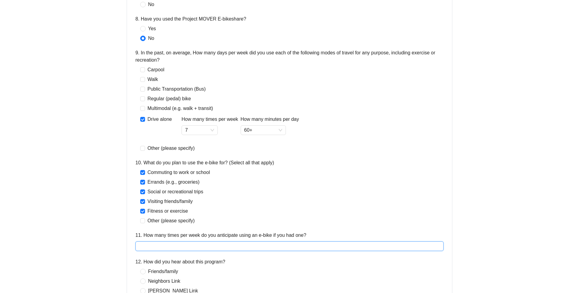
click at [160, 249] on input "11. How many times per week do you anticipate using an e-bike if you had one?" at bounding box center [289, 246] width 308 height 10
type input "*"
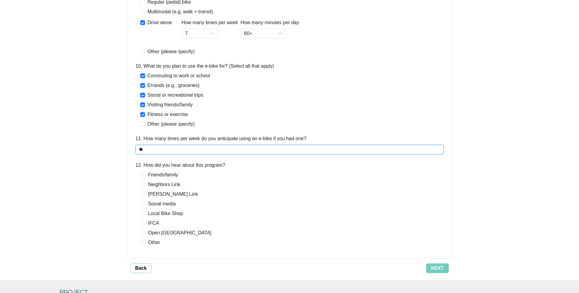
type input "*"
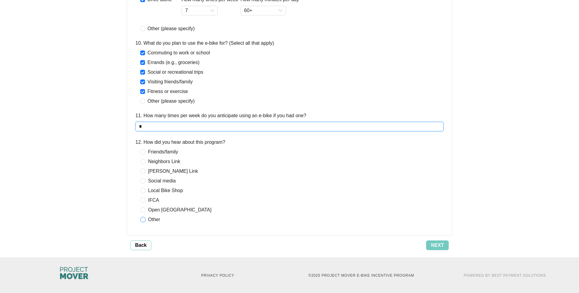
type input "*"
click at [158, 221] on span "Other" at bounding box center [154, 219] width 17 height 7
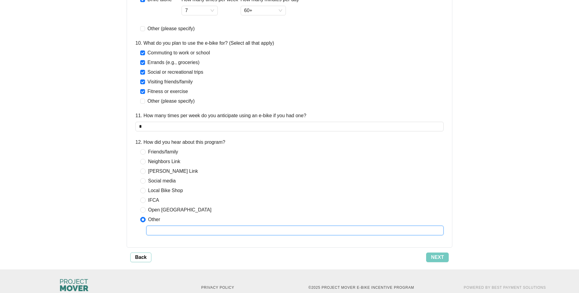
click at [168, 232] on input "text" at bounding box center [294, 230] width 297 height 10
type input "*"
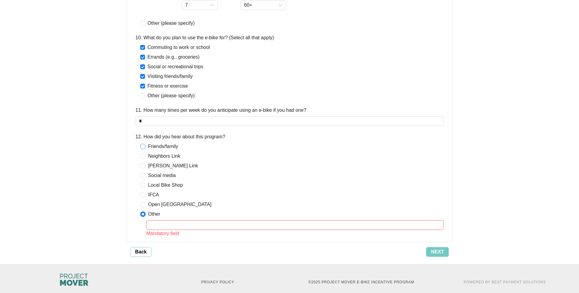
drag, startPoint x: 165, startPoint y: 147, endPoint x: 171, endPoint y: 148, distance: 5.8
click at [166, 147] on span "Friends/family" at bounding box center [163, 146] width 35 height 7
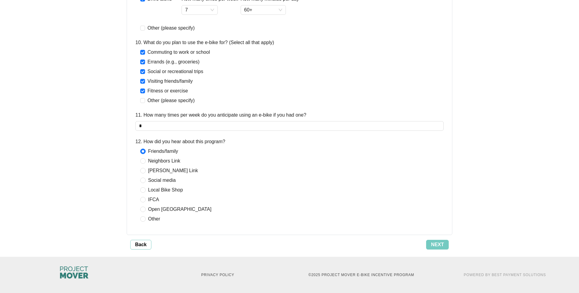
scroll to position [599, 0]
click at [439, 245] on span "Next" at bounding box center [437, 244] width 13 height 7
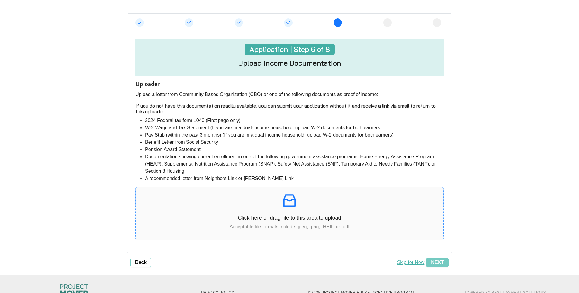
scroll to position [62, 0]
click at [264, 217] on p "Click here or drag file to this area to upload" at bounding box center [290, 217] width 308 height 8
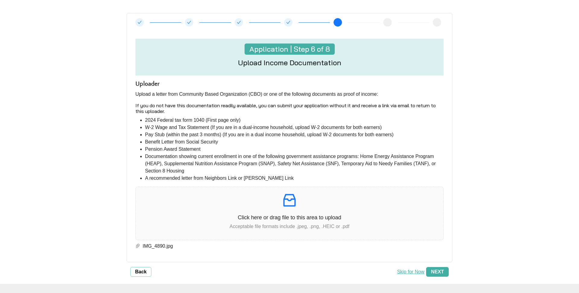
click at [440, 272] on span "Next" at bounding box center [437, 271] width 13 height 7
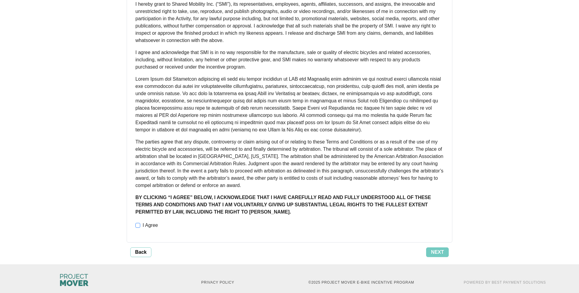
scroll to position [397, 0]
click at [141, 222] on span "I Agree" at bounding box center [150, 225] width 20 height 7
click at [437, 249] on span "Next" at bounding box center [437, 252] width 13 height 7
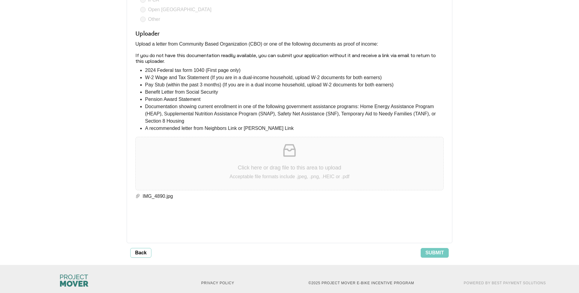
scroll to position [1224, 0]
click at [438, 249] on span "Submit" at bounding box center [435, 252] width 18 height 7
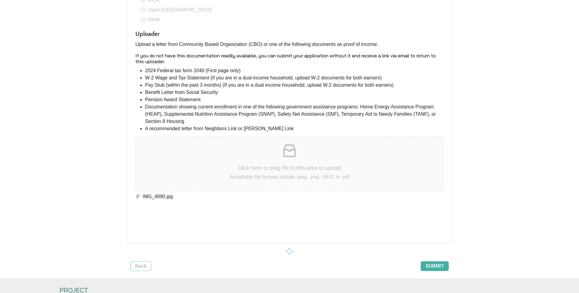
scroll to position [0, 0]
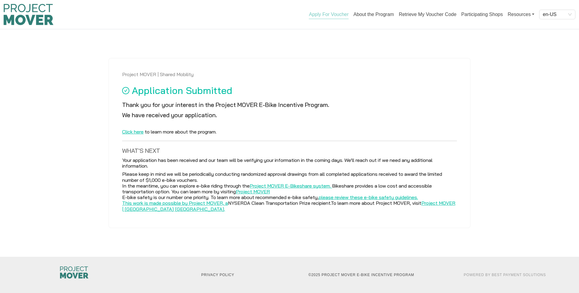
click at [446, 204] on h6 "Please keep in mind we will be periodically conducting randomized approval draw…" at bounding box center [289, 191] width 335 height 40
